Goal: Task Accomplishment & Management: Use online tool/utility

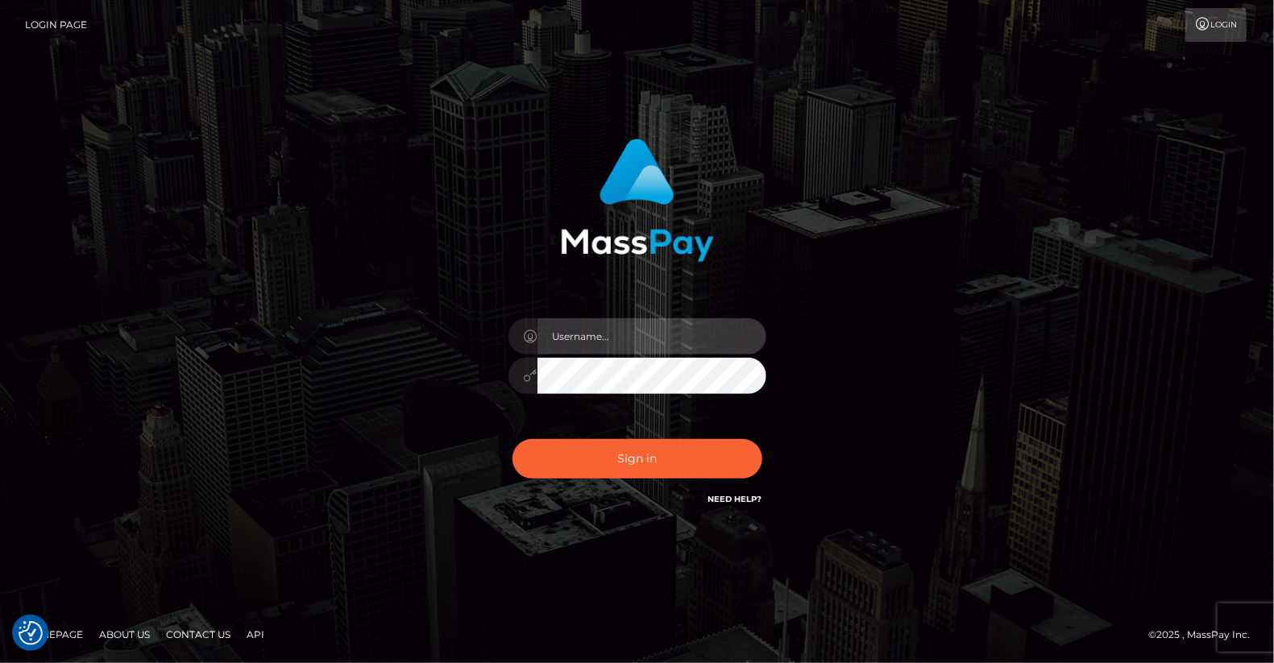
click at [583, 336] on input "text" at bounding box center [652, 336] width 229 height 36
type input "yjoshi"
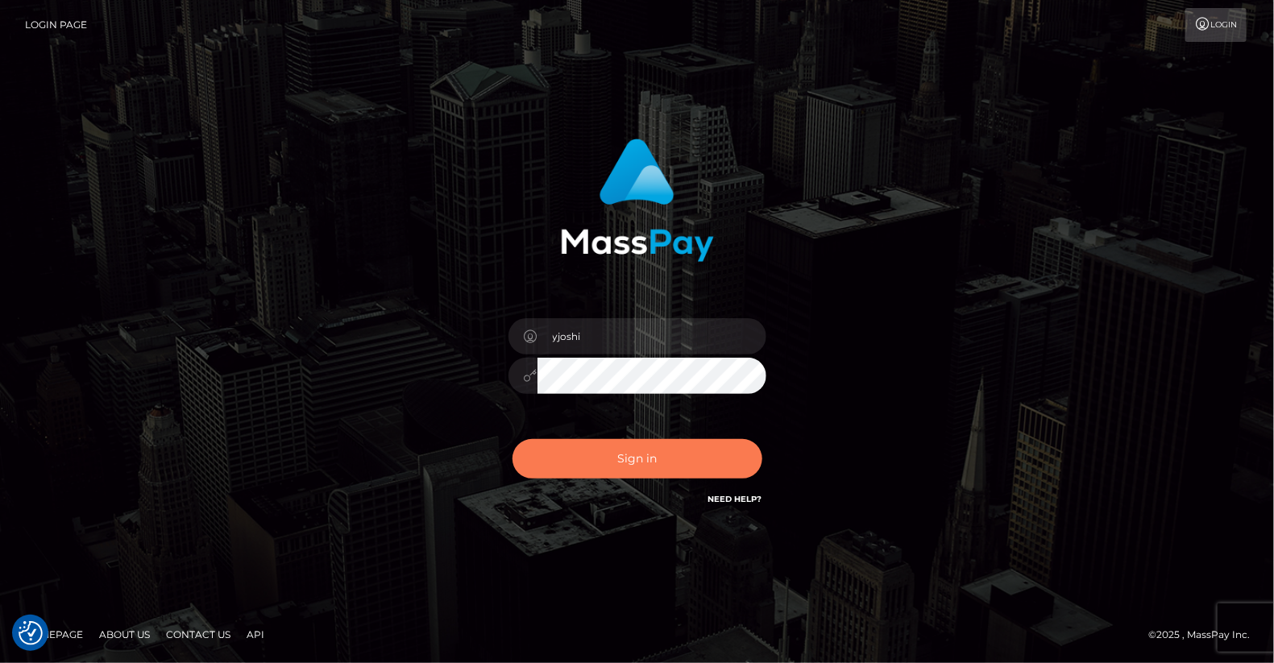
click at [650, 439] on button "Sign in" at bounding box center [638, 458] width 250 height 39
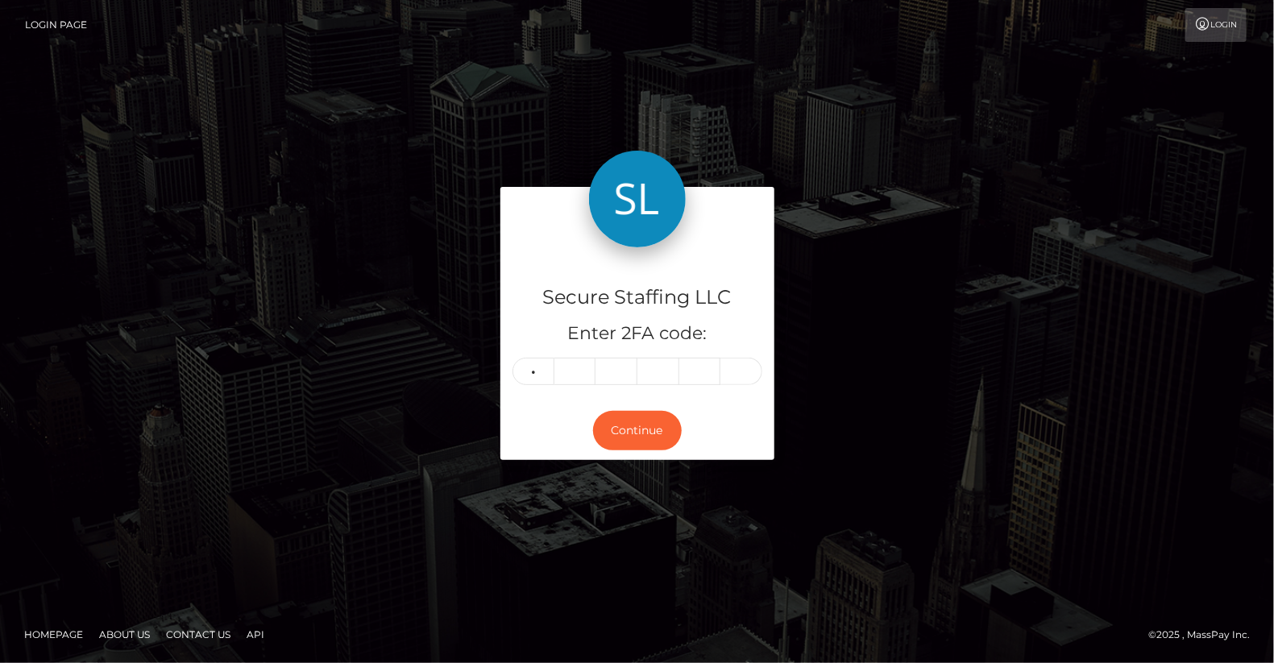
type input "5"
click at [538, 372] on input "5" at bounding box center [534, 371] width 42 height 27
type input "1"
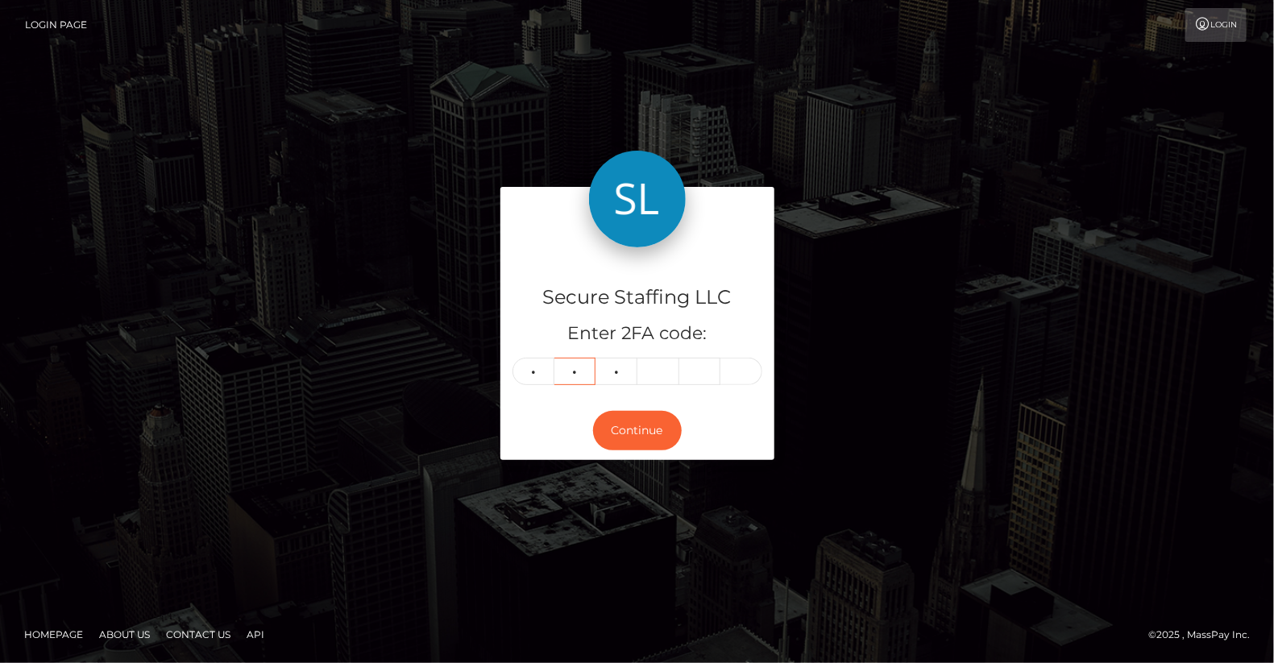
type input "9"
type input "7"
type input "8"
type input "9"
type input "5"
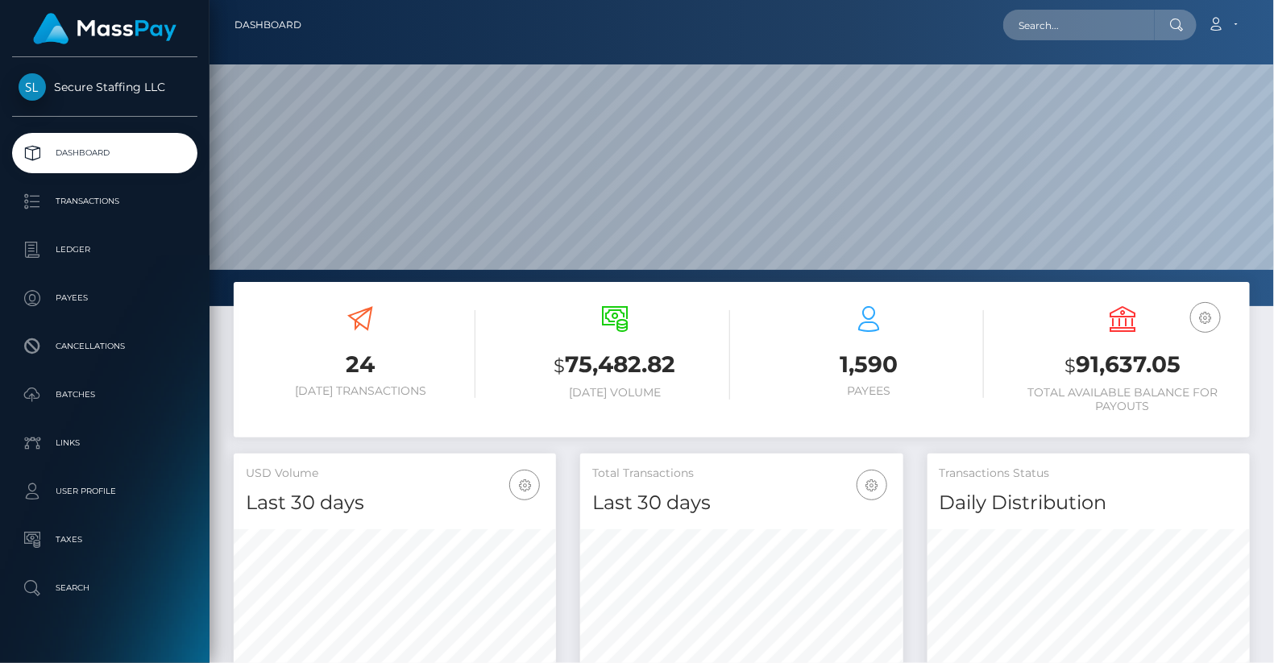
scroll to position [285, 322]
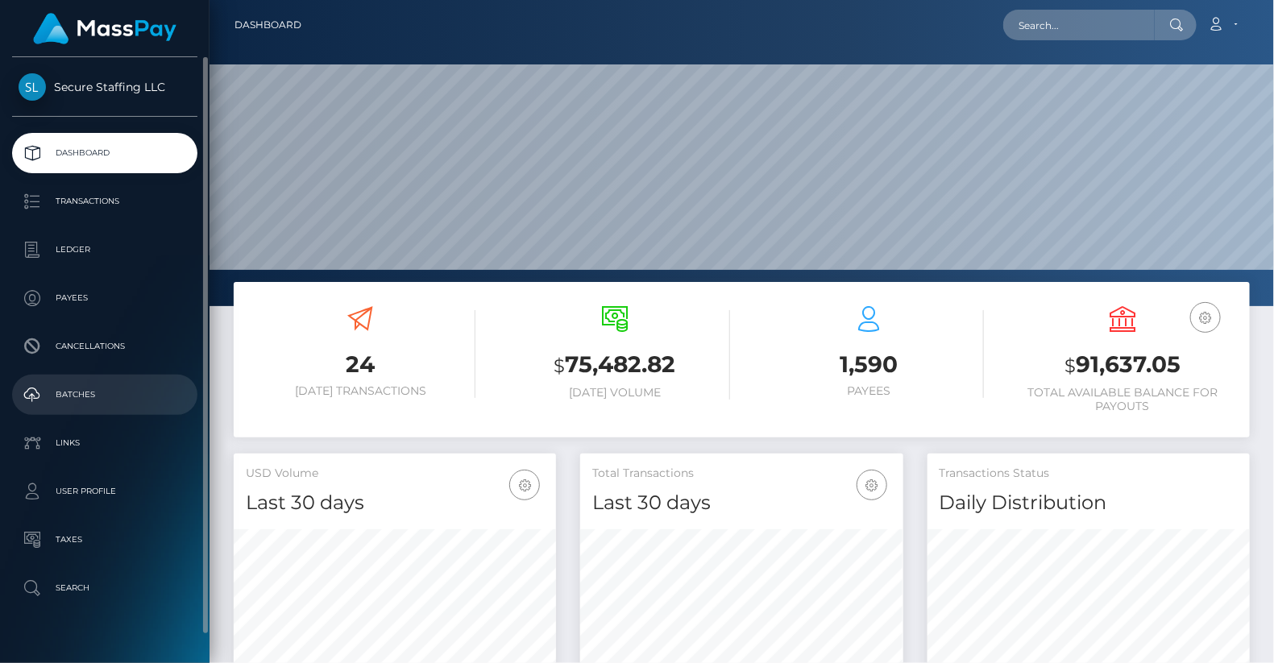
click at [101, 391] on p "Batches" at bounding box center [105, 395] width 172 height 24
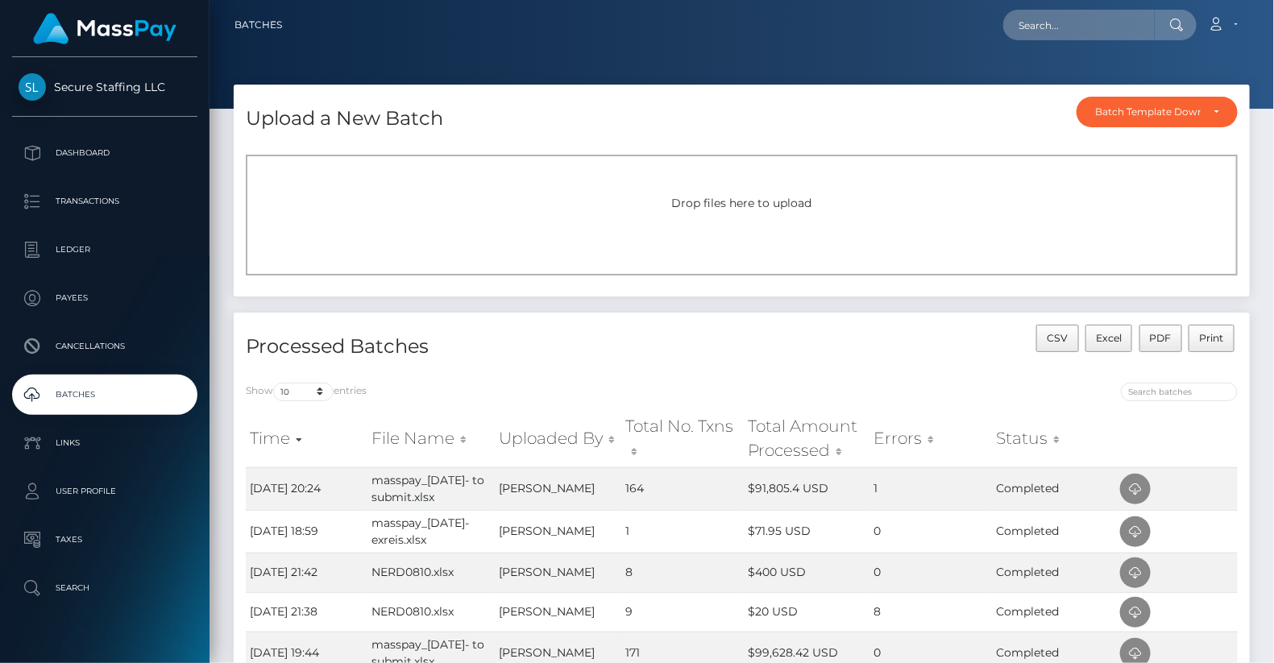
click at [749, 208] on span "Drop files here to upload" at bounding box center [742, 203] width 140 height 15
